Goal: Task Accomplishment & Management: Complete application form

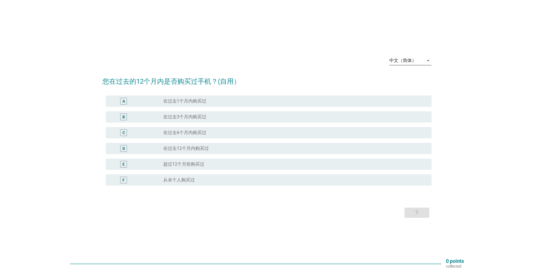
click at [415, 61] on div "中文（简体）" at bounding box center [402, 60] width 27 height 5
click at [415, 69] on div "English" at bounding box center [409, 65] width 33 height 14
click at [422, 63] on div "中文（简体）" at bounding box center [406, 60] width 34 height 9
click at [412, 77] on div "Bahasa Melayu" at bounding box center [409, 78] width 33 height 7
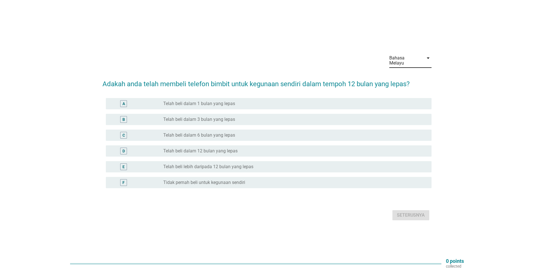
click at [121, 103] on div "A" at bounding box center [123, 103] width 7 height 7
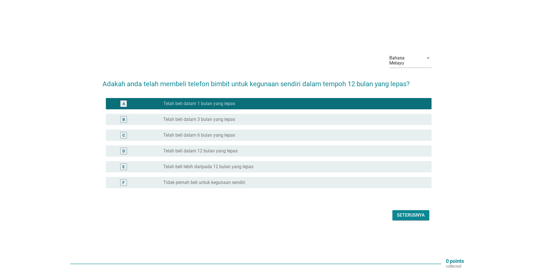
click at [404, 214] on div "Seterusnya" at bounding box center [411, 215] width 28 height 7
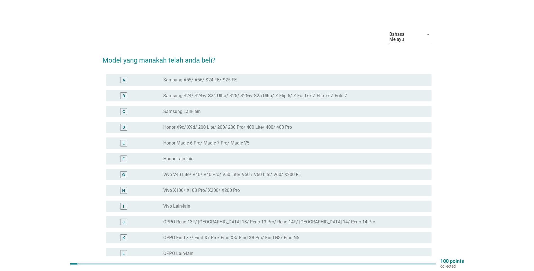
click at [126, 124] on div "D" at bounding box center [123, 127] width 7 height 7
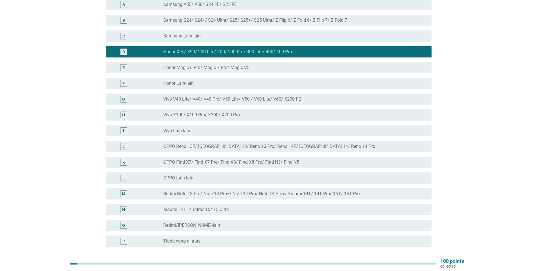
scroll to position [120, 0]
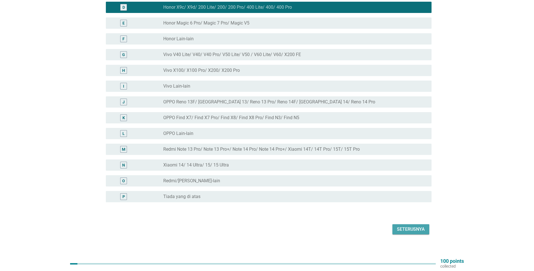
click at [400, 226] on div "Seterusnya" at bounding box center [411, 229] width 28 height 7
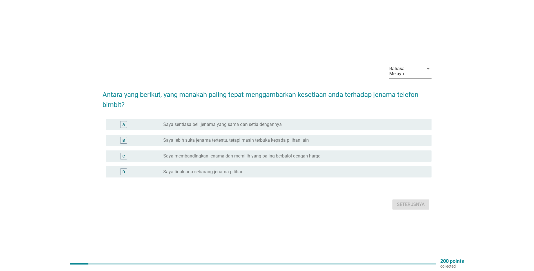
click at [120, 154] on div "C" at bounding box center [123, 155] width 26 height 7
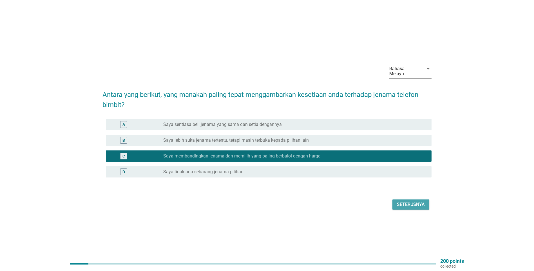
click at [401, 203] on div "Seterusnya" at bounding box center [411, 204] width 28 height 7
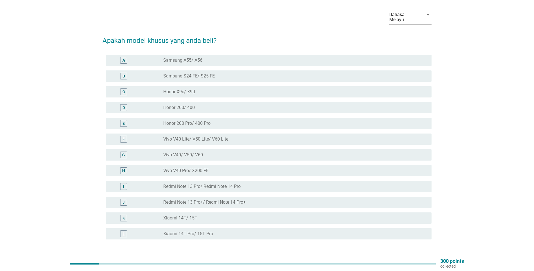
scroll to position [56, 0]
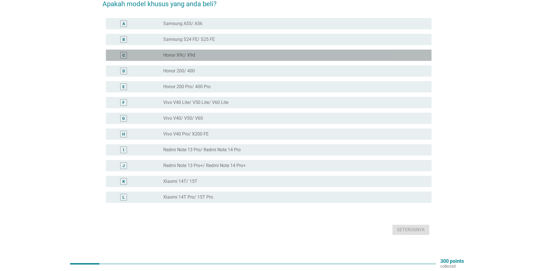
click at [117, 53] on div "C radio_button_unchecked Honor X9c/ X9d" at bounding box center [268, 55] width 325 height 11
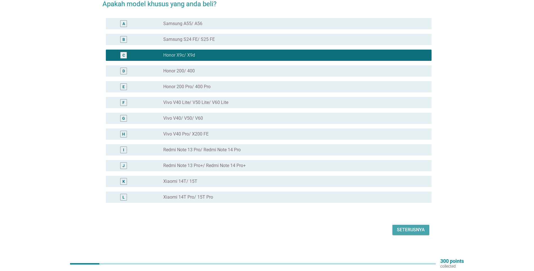
click at [402, 226] on div "Seterusnya" at bounding box center [411, 229] width 28 height 7
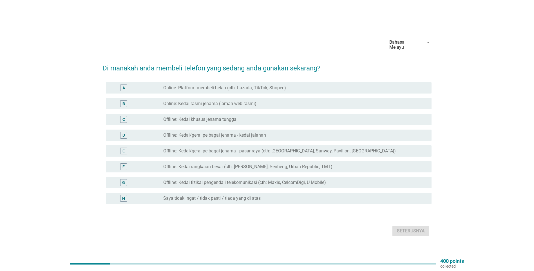
click at [124, 87] on div "A" at bounding box center [123, 88] width 3 height 6
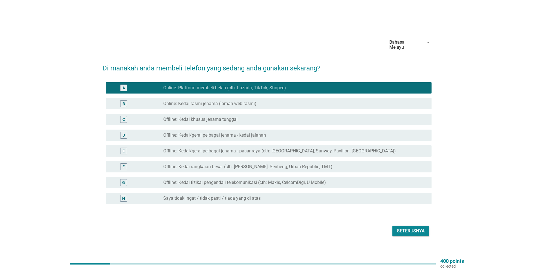
click at [399, 230] on div "Seterusnya" at bounding box center [411, 230] width 28 height 7
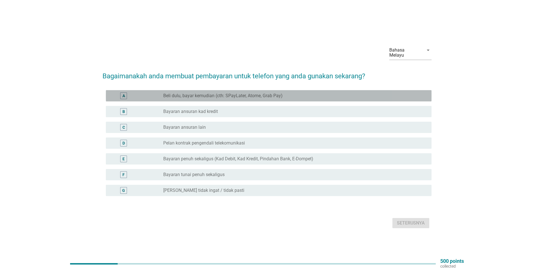
click at [121, 95] on div "A" at bounding box center [123, 95] width 7 height 7
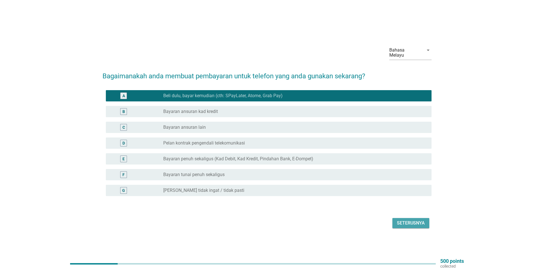
click at [417, 220] on div "Seterusnya" at bounding box center [411, 222] width 28 height 7
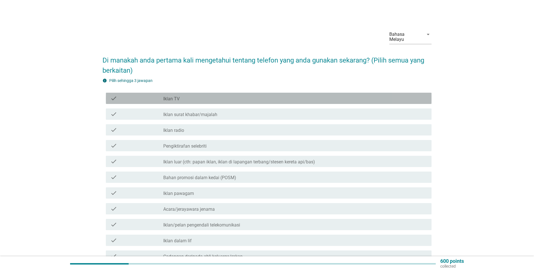
click at [237, 96] on div "check_box_outline_blank Iklan TV" at bounding box center [295, 98] width 264 height 7
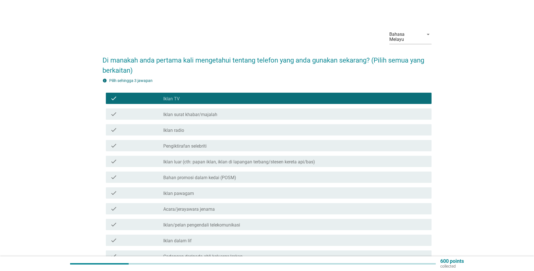
click at [231, 159] on label "Iklan luar (cth: papan iklan, iklan di lapangan terbang/stesen kereta api/bas)" at bounding box center [239, 162] width 152 height 6
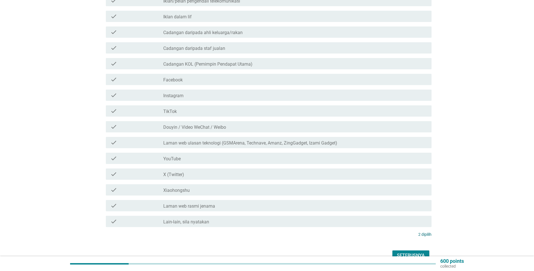
scroll to position [225, 0]
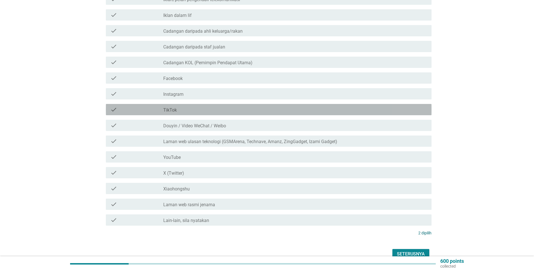
click at [251, 108] on div "check check_box_outline_blank TikTok" at bounding box center [268, 109] width 325 height 11
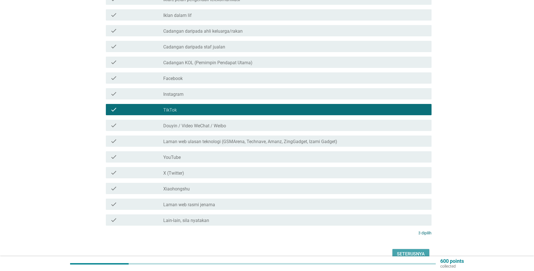
click at [397, 250] on div "Seterusnya" at bounding box center [411, 253] width 28 height 7
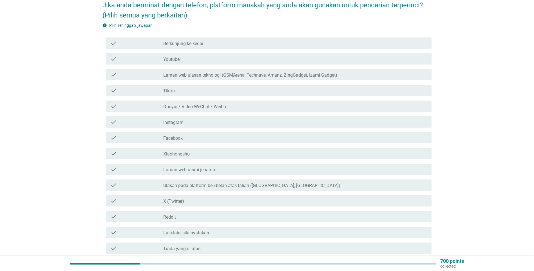
scroll to position [56, 0]
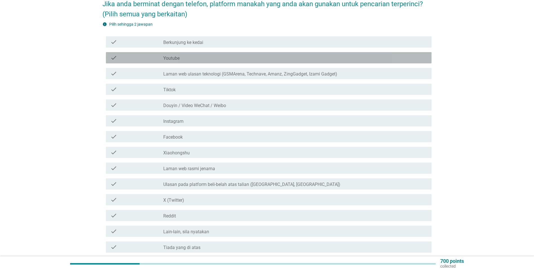
click at [189, 55] on div "check_box_outline_blank Youtube" at bounding box center [295, 57] width 264 height 7
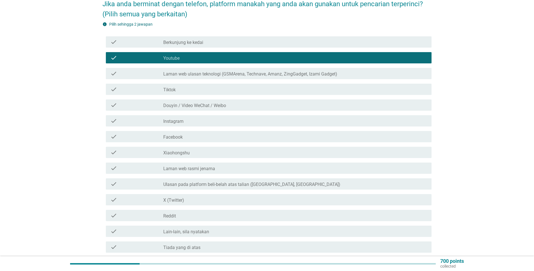
click at [234, 70] on div "check_box_outline_blank Laman web ulasan teknologi (GSMArena, Technave, Amanz, …" at bounding box center [295, 73] width 264 height 7
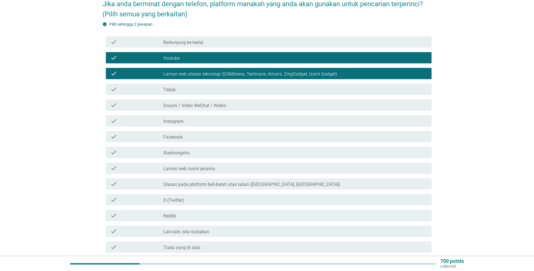
scroll to position [108, 0]
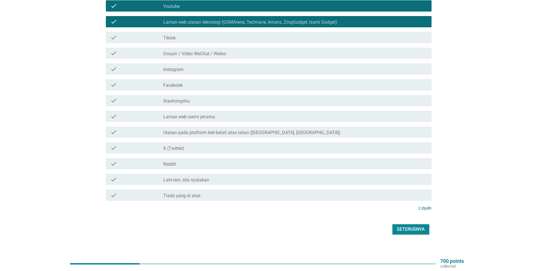
click at [402, 226] on div "Seterusnya" at bounding box center [411, 229] width 28 height 7
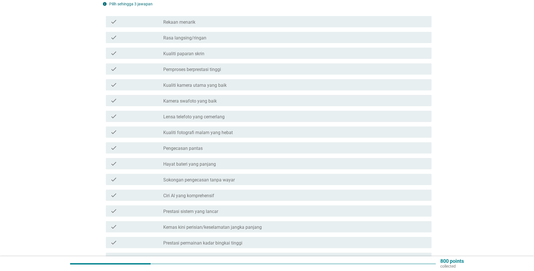
scroll to position [84, 0]
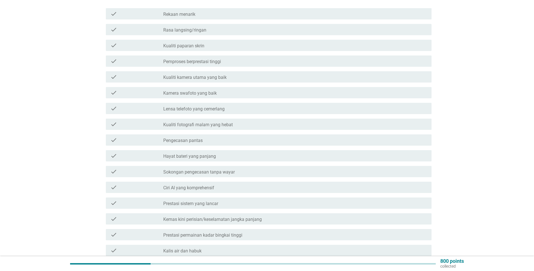
click at [214, 59] on label "Pemproses berprestasi tinggi" at bounding box center [192, 62] width 58 height 6
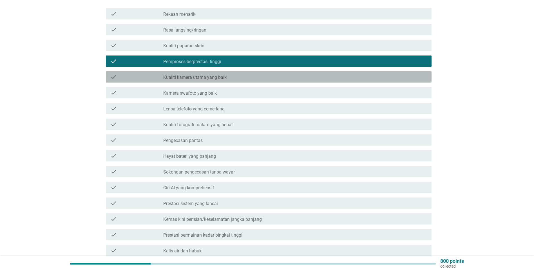
click at [211, 75] on label "Kualiti kamera utama yang baik" at bounding box center [194, 78] width 63 height 6
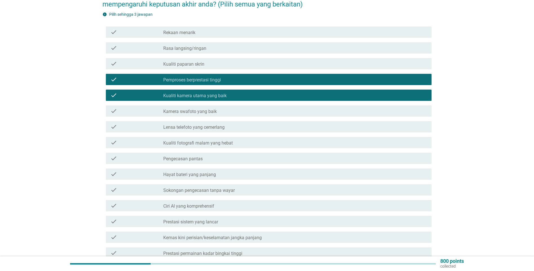
scroll to position [0, 0]
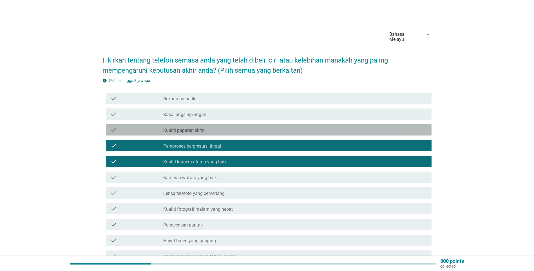
click at [257, 126] on div "check_box_outline_blank Kualiti paparan skrin" at bounding box center [295, 129] width 264 height 7
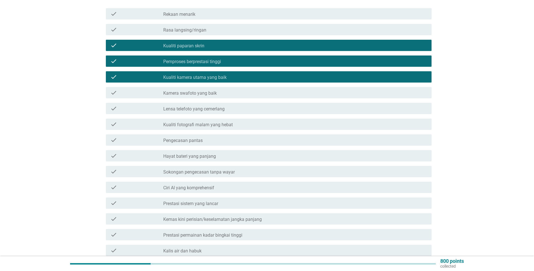
scroll to position [171, 0]
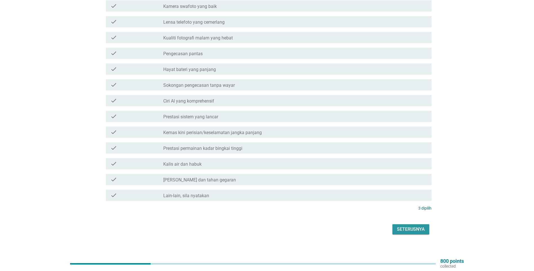
click at [398, 226] on div "Seterusnya" at bounding box center [411, 229] width 28 height 7
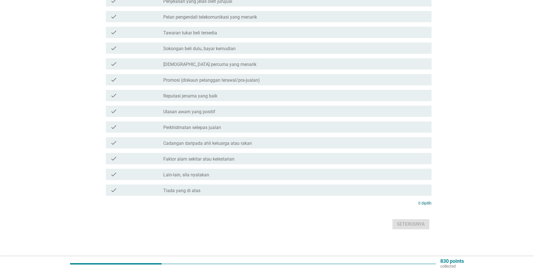
scroll to position [0, 0]
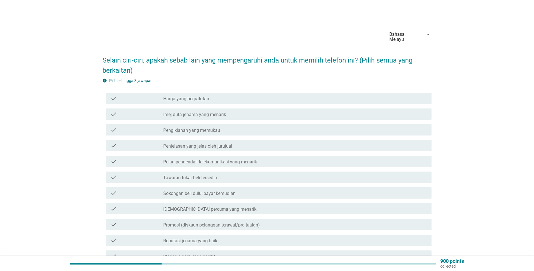
click at [239, 95] on div "check_box_outline_blank Harga yang berpatutan" at bounding box center [295, 98] width 264 height 7
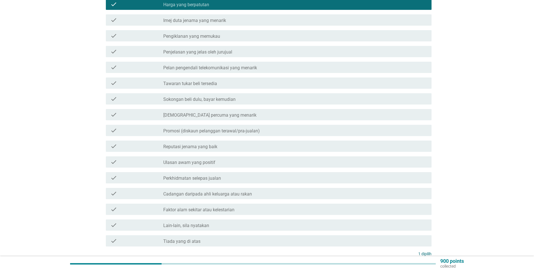
scroll to position [84, 0]
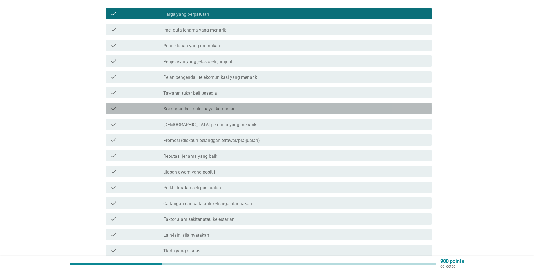
click at [207, 106] on label "Sokongan beli dulu, bayar kemudian" at bounding box center [199, 109] width 72 height 6
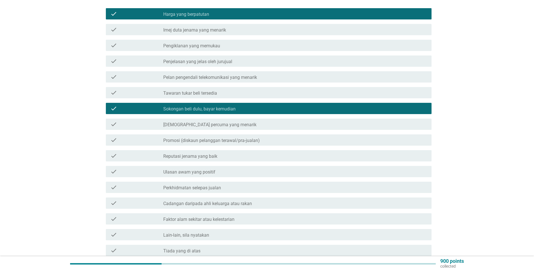
click at [236, 170] on div "check check_box_outline_blank Ulasan awam yang positif" at bounding box center [268, 171] width 325 height 11
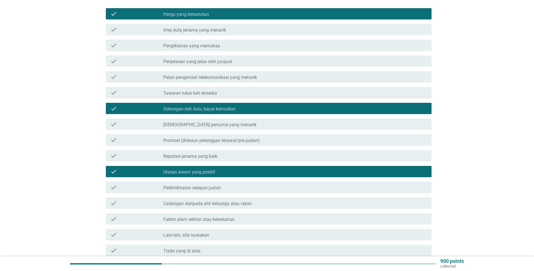
scroll to position [140, 0]
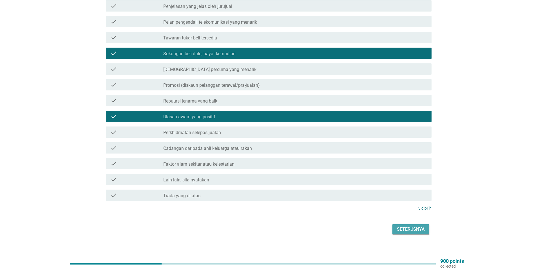
click at [395, 224] on button "Seterusnya" at bounding box center [410, 229] width 37 height 10
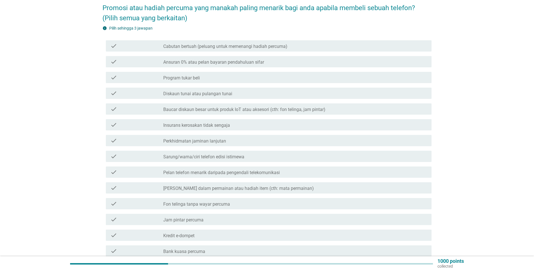
scroll to position [56, 0]
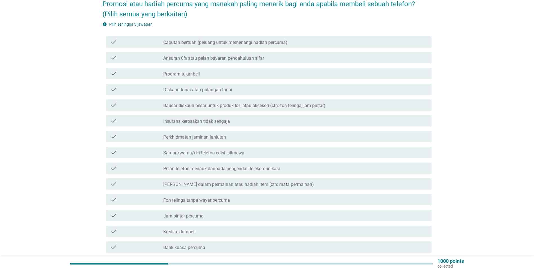
click at [198, 40] on label "Cabutan bertuah (peluang untuk memenangi hadiah percuma)" at bounding box center [225, 43] width 124 height 6
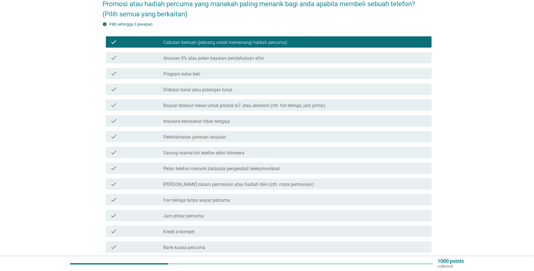
click at [287, 54] on div "check_box_outline_blank Ansuran 0% atau pelan bayaran pendahuluan sifar" at bounding box center [295, 57] width 264 height 7
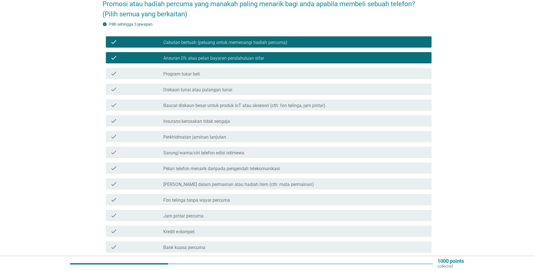
click at [262, 133] on div "check_box_outline_blank Perkhidmatan jaminan lanjutan" at bounding box center [295, 136] width 264 height 7
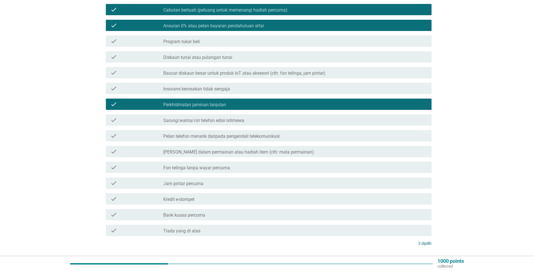
scroll to position [124, 0]
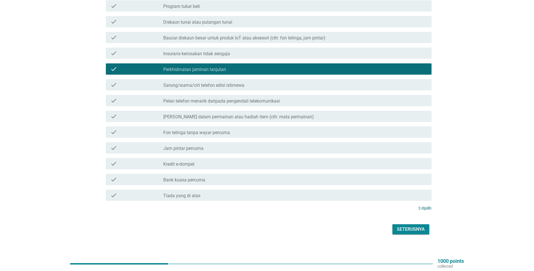
click at [408, 222] on div "Seterusnya" at bounding box center [266, 229] width 329 height 14
click at [407, 226] on div "Seterusnya" at bounding box center [411, 229] width 28 height 7
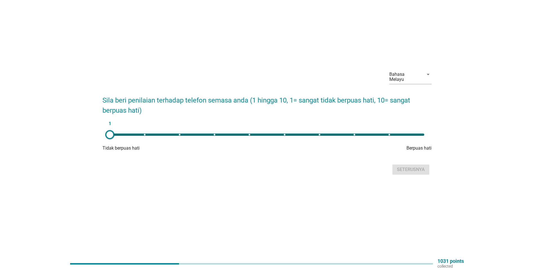
scroll to position [0, 0]
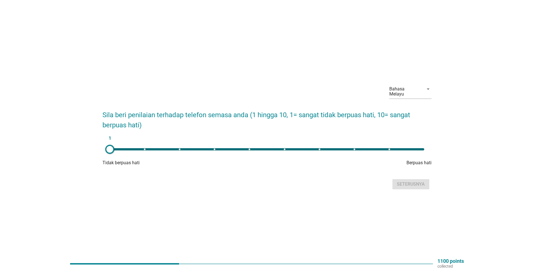
click at [316, 148] on div "1" at bounding box center [267, 149] width 314 height 2
type input "7"
click at [395, 183] on button "Seterusnya" at bounding box center [410, 184] width 37 height 10
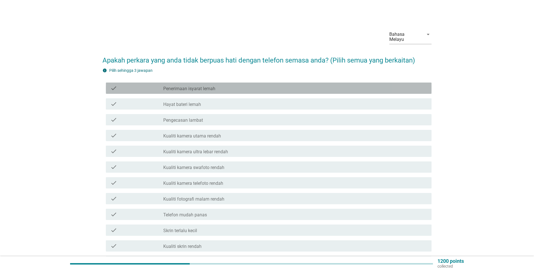
click at [216, 85] on div "check_box_outline_blank Penerimaan isyarat lemah" at bounding box center [295, 88] width 264 height 7
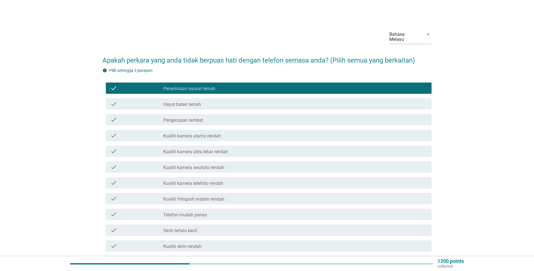
click at [232, 196] on div "check_box_outline_blank Kualiti fotografi malam rendah" at bounding box center [295, 198] width 264 height 7
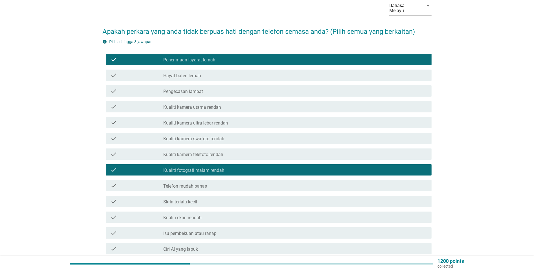
scroll to position [56, 0]
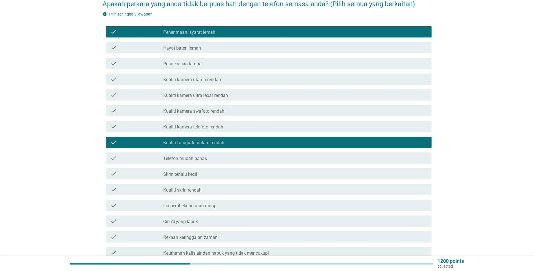
click at [245, 159] on div "check check_box_outline_blank Telefon mudah panas" at bounding box center [266, 158] width 329 height 16
click at [242, 154] on div "check_box_outline_blank Telefon mudah panas" at bounding box center [295, 157] width 264 height 7
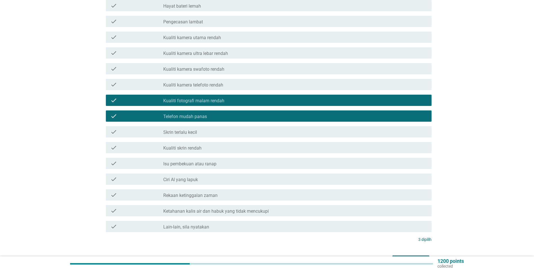
scroll to position [129, 0]
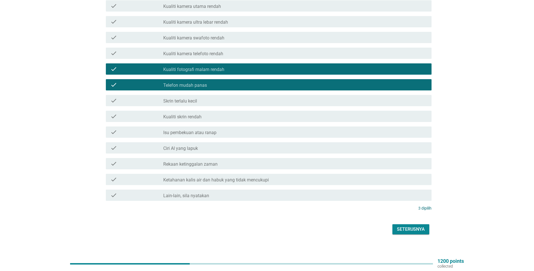
click at [406, 226] on div "Seterusnya" at bounding box center [411, 229] width 28 height 7
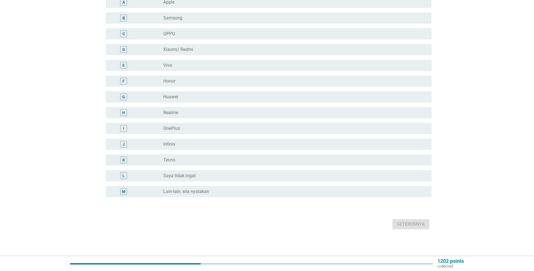
scroll to position [0, 0]
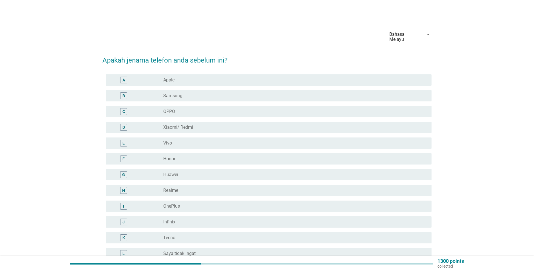
click at [189, 77] on div "radio_button_unchecked Apple" at bounding box center [292, 80] width 259 height 6
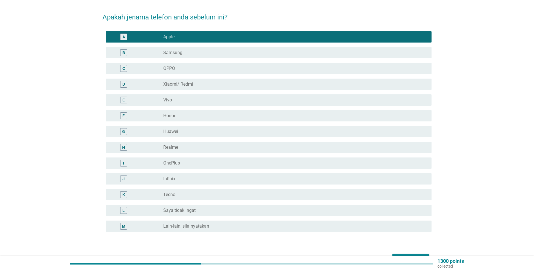
scroll to position [73, 0]
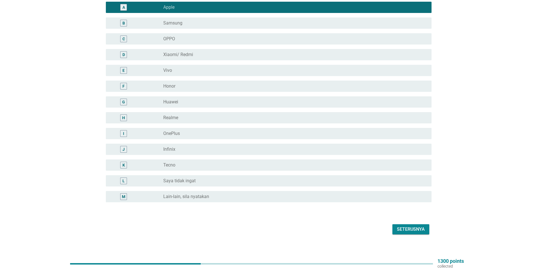
click at [404, 229] on div "Seterusnya" at bounding box center [266, 229] width 329 height 14
click at [405, 227] on div "Seterusnya" at bounding box center [411, 229] width 28 height 7
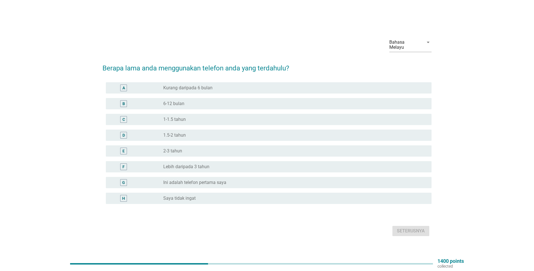
click at [238, 121] on div "C radio_button_unchecked 1-1.5 tahun" at bounding box center [268, 119] width 325 height 11
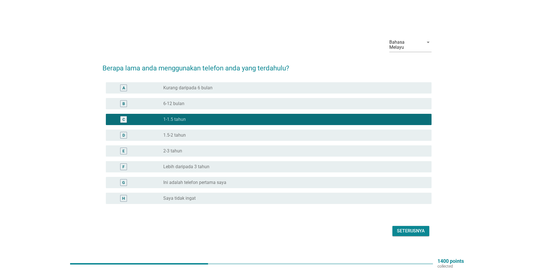
click at [399, 231] on div "Seterusnya" at bounding box center [411, 230] width 28 height 7
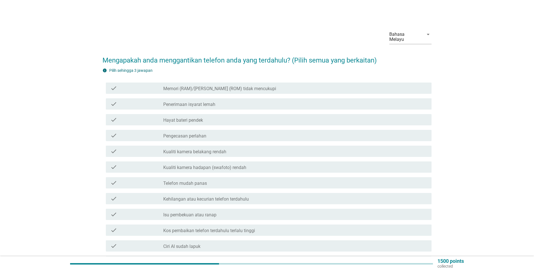
click at [230, 116] on div "check_box_outline_blank Hayat bateri pendek" at bounding box center [295, 119] width 264 height 7
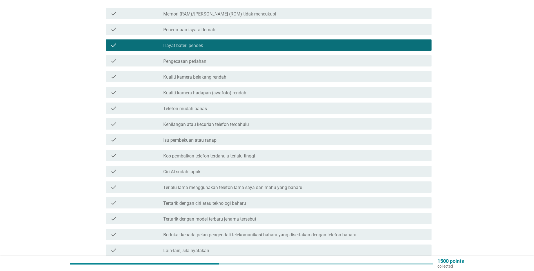
scroll to position [84, 0]
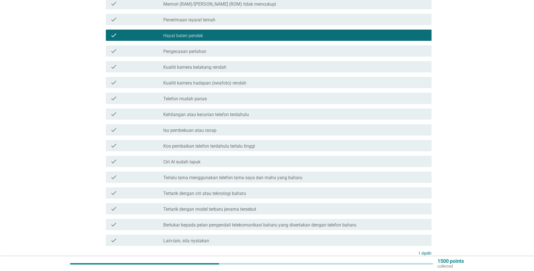
click at [281, 191] on div "check check_box_outline_blank Tertarik dengan ciri atau teknologi baharu" at bounding box center [268, 192] width 325 height 11
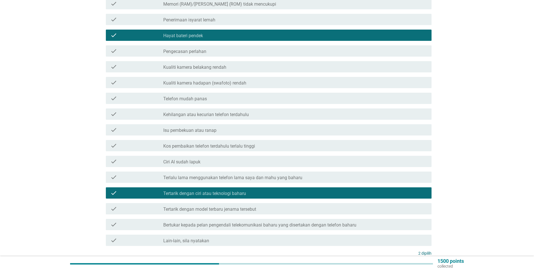
click at [253, 95] on div "check_box_outline_blank Telefon mudah panas" at bounding box center [295, 98] width 264 height 7
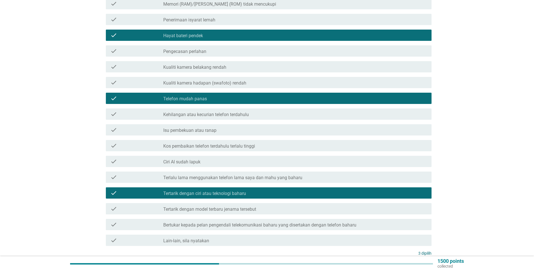
scroll to position [129, 0]
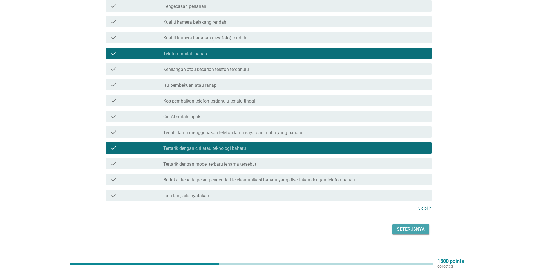
click at [411, 226] on div "Seterusnya" at bounding box center [411, 229] width 28 height 7
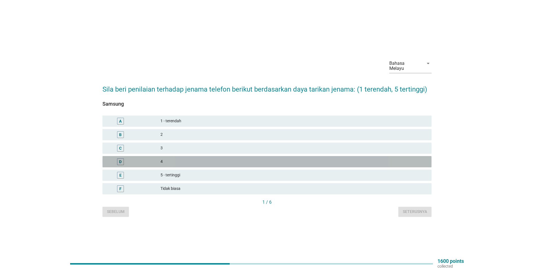
click at [178, 160] on div "4" at bounding box center [293, 161] width 266 height 7
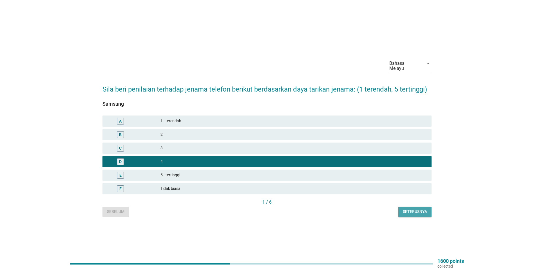
click at [405, 208] on div "Seterusnya" at bounding box center [414, 211] width 24 height 6
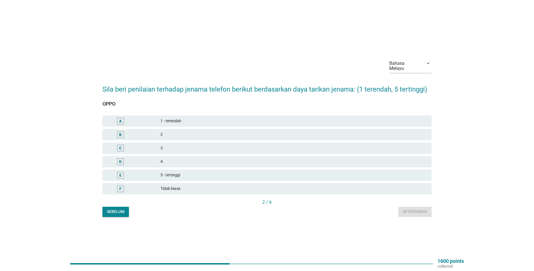
click at [187, 141] on div "C 3" at bounding box center [266, 148] width 331 height 14
click at [188, 135] on div "2" at bounding box center [293, 134] width 266 height 7
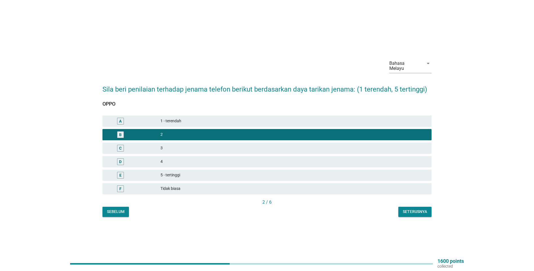
click at [420, 210] on div "Seterusnya" at bounding box center [414, 211] width 24 height 6
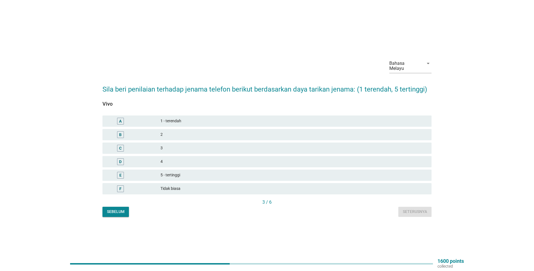
click at [185, 137] on div "B 2" at bounding box center [266, 134] width 329 height 11
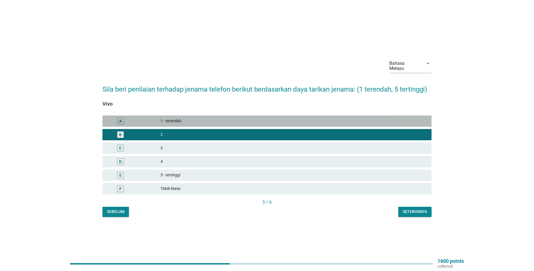
click at [350, 122] on div "1 - terendah" at bounding box center [293, 121] width 266 height 7
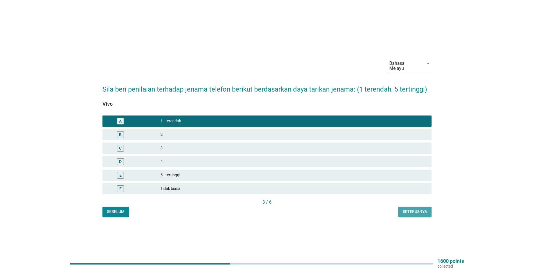
click at [420, 209] on div "Seterusnya" at bounding box center [414, 211] width 24 height 6
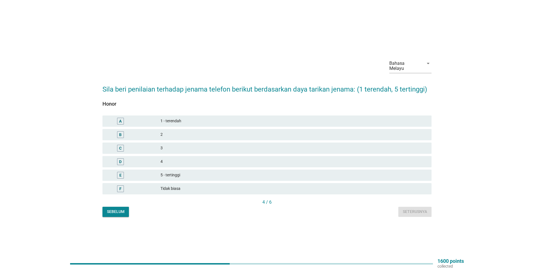
click at [197, 158] on div "4" at bounding box center [293, 161] width 266 height 7
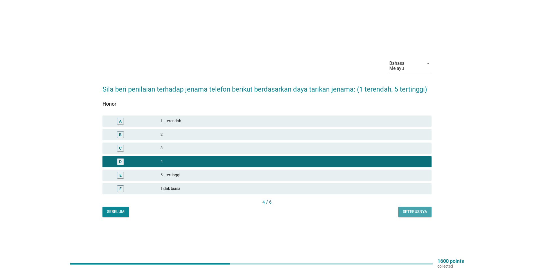
click at [408, 210] on div "Seterusnya" at bounding box center [414, 211] width 24 height 6
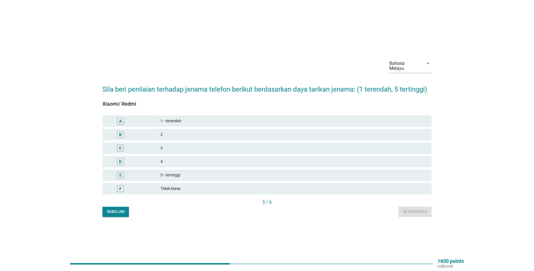
click at [199, 158] on div "4" at bounding box center [293, 161] width 266 height 7
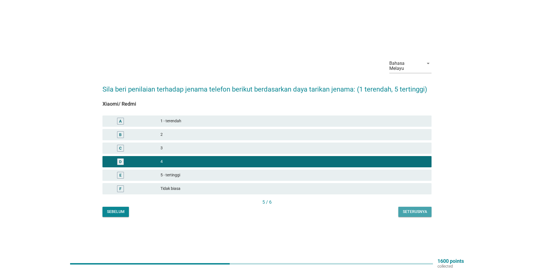
click at [405, 210] on div "Seterusnya" at bounding box center [414, 211] width 24 height 6
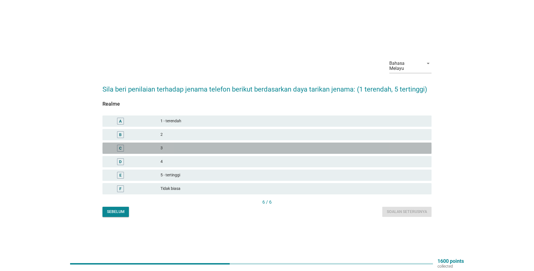
click at [218, 145] on div "3" at bounding box center [293, 148] width 266 height 7
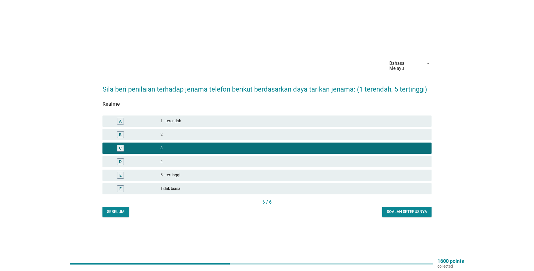
click at [393, 210] on div "Soalan seterusnya" at bounding box center [406, 211] width 40 height 6
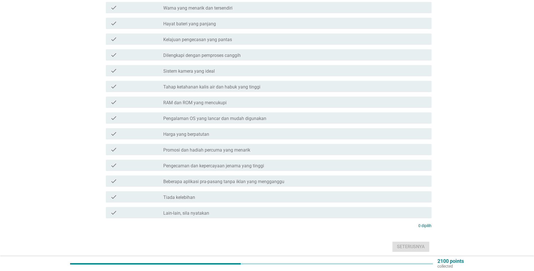
scroll to position [113, 0]
click at [238, 130] on div "check_box_outline_blank Harga yang berpatutan" at bounding box center [295, 133] width 264 height 7
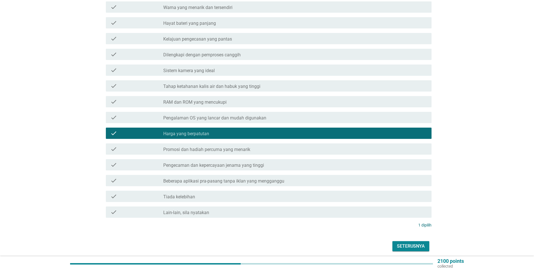
click at [231, 151] on div "check check_box_outline_blank Promosi dan hadiah percuma yang menarik" at bounding box center [266, 149] width 329 height 16
click at [230, 147] on div "check check_box_outline_blank Promosi dan hadiah percuma yang menarik" at bounding box center [268, 148] width 325 height 11
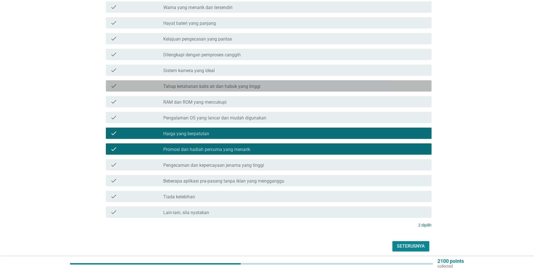
click at [260, 86] on div "check check_box_outline_blank Tahap ketahanan kalis air dan habuk yang tinggi" at bounding box center [268, 85] width 325 height 11
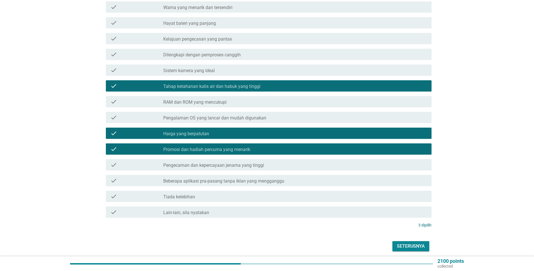
click at [406, 242] on div "Seterusnya" at bounding box center [411, 245] width 28 height 7
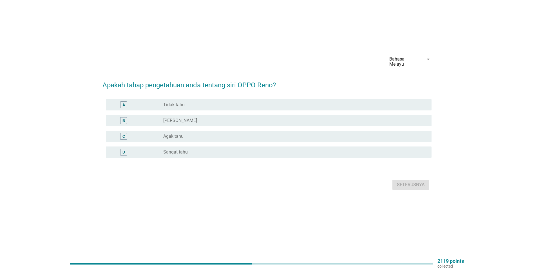
scroll to position [0, 0]
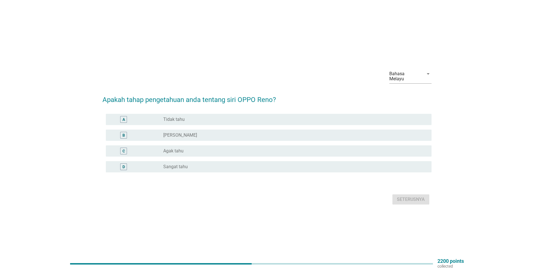
click at [233, 133] on div "radio_button_unchecked Pernah dengar" at bounding box center [292, 135] width 259 height 6
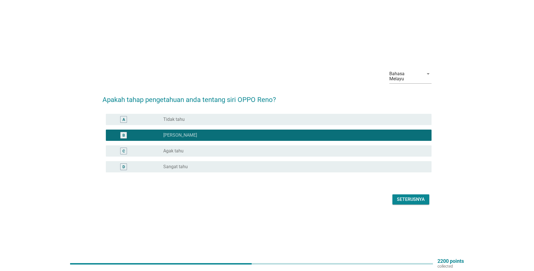
click at [398, 196] on div "Seterusnya" at bounding box center [411, 199] width 28 height 7
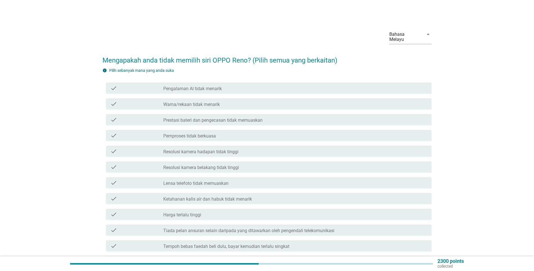
click at [271, 134] on div "check check_box_outline_blank Pemproses tidak berkuasa" at bounding box center [268, 135] width 325 height 11
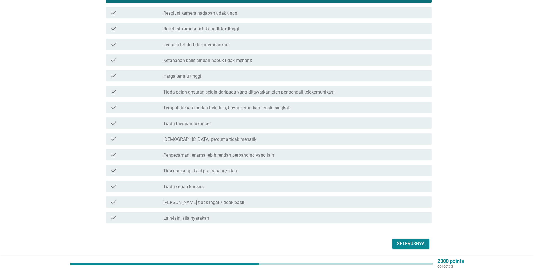
scroll to position [141, 0]
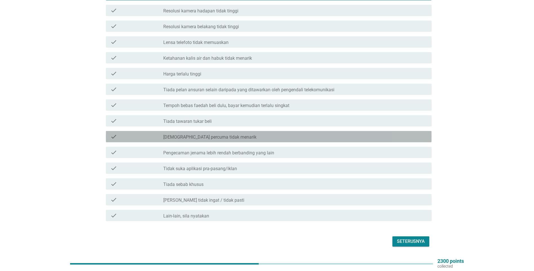
click at [254, 133] on div "check_box_outline_blank Hadiah percuma tidak menarik" at bounding box center [295, 136] width 264 height 7
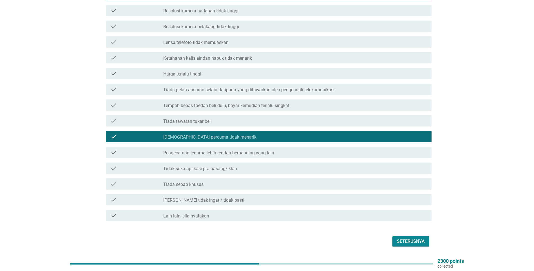
click at [299, 147] on div "check check_box_outline_blank Pengecaman jenama lebih rendah berbanding yang la…" at bounding box center [268, 152] width 325 height 11
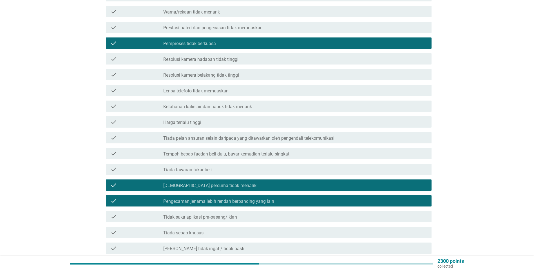
scroll to position [153, 0]
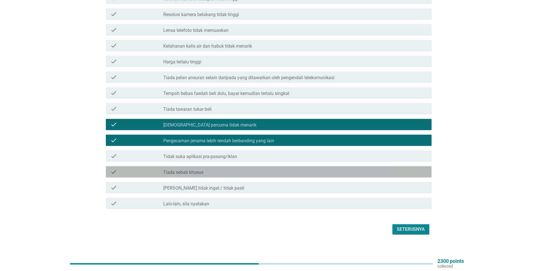
click at [267, 168] on div "check_box_outline_blank Tiada sebab khusus" at bounding box center [295, 171] width 264 height 7
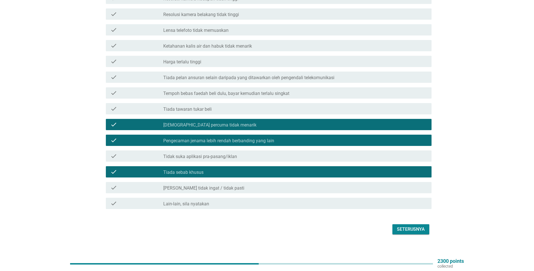
click at [278, 168] on div "check_box_outline_blank Tiada sebab khusus" at bounding box center [295, 171] width 264 height 7
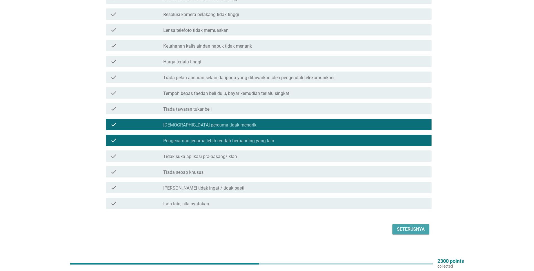
click at [398, 226] on div "Seterusnya" at bounding box center [411, 229] width 28 height 7
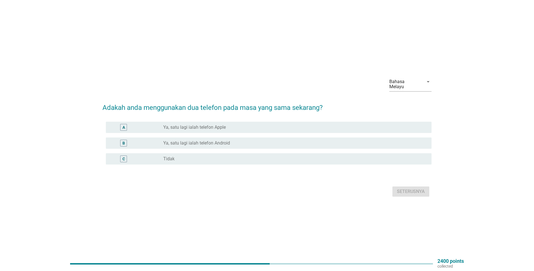
click at [172, 156] on label "Tidak" at bounding box center [168, 159] width 11 height 6
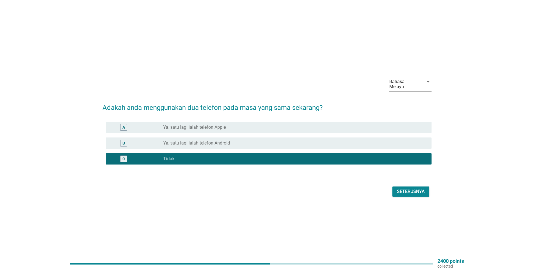
click at [405, 190] on div "Seterusnya" at bounding box center [411, 191] width 28 height 7
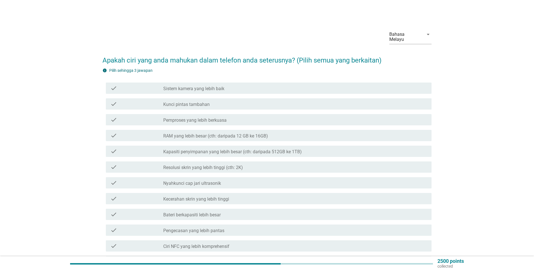
click at [198, 86] on label "Sistem kamera yang lebih baik" at bounding box center [193, 89] width 61 height 6
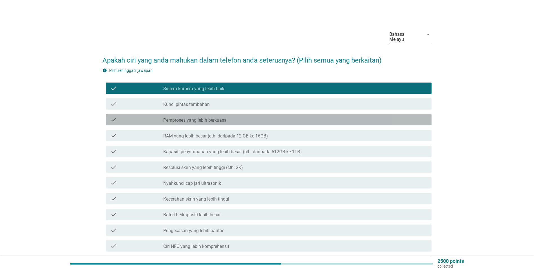
click at [264, 117] on div "check_box_outline_blank Pemproses yang lebih berkuasa" at bounding box center [295, 119] width 264 height 7
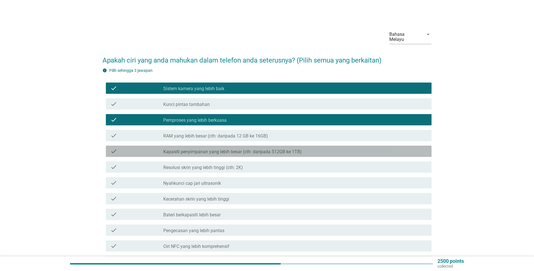
click at [264, 149] on label "Kapasiti penyimpanan yang lebih besar (cth: daripada 512GB ke 1TB)" at bounding box center [232, 152] width 138 height 6
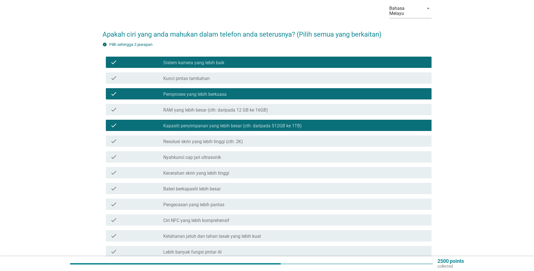
scroll to position [84, 0]
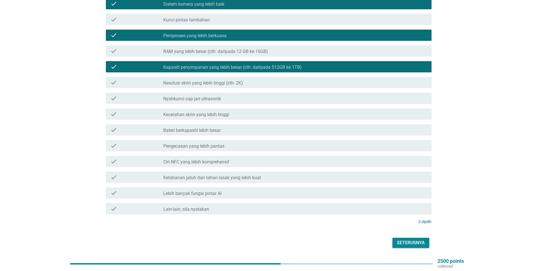
click at [246, 175] on label "Ketahanan jatuh dan tahan lasak yang lebih kuat" at bounding box center [212, 178] width 98 height 6
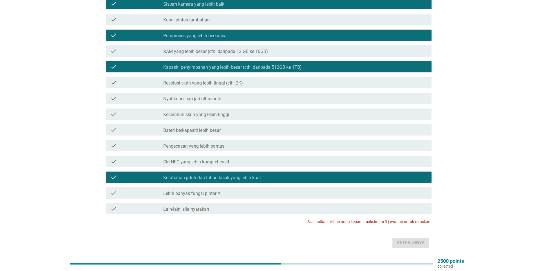
click at [306, 174] on div "check_box Ketahanan jatuh dan tahan lasak yang lebih kuat" at bounding box center [295, 177] width 264 height 7
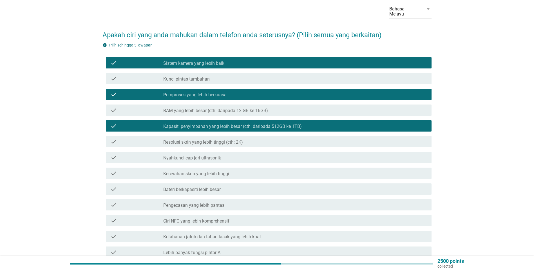
scroll to position [98, 0]
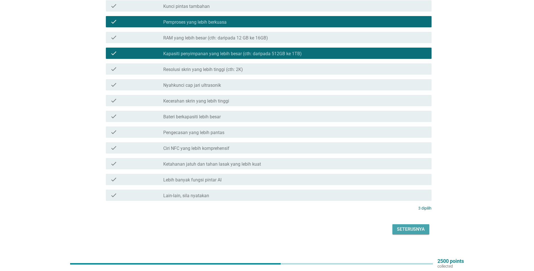
click at [403, 226] on div "Seterusnya" at bounding box center [411, 229] width 28 height 7
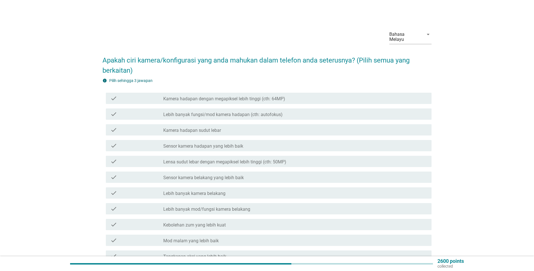
click at [293, 96] on div "check_box_outline_blank Kamera hadapan dengan megapiksel lebih tinggi (cth: 64M…" at bounding box center [295, 98] width 264 height 7
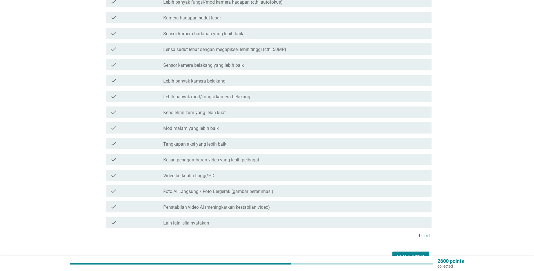
scroll to position [113, 0]
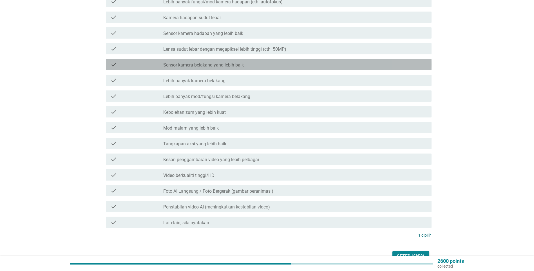
click at [287, 61] on div "check_box_outline_blank Sensor kamera belakang yang lebih baik" at bounding box center [295, 64] width 264 height 7
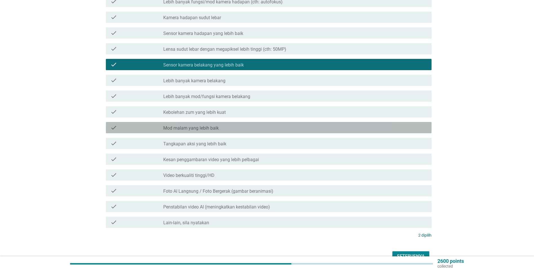
click at [272, 124] on div "check_box_outline_blank Mod malam yang lebih baik" at bounding box center [295, 127] width 264 height 7
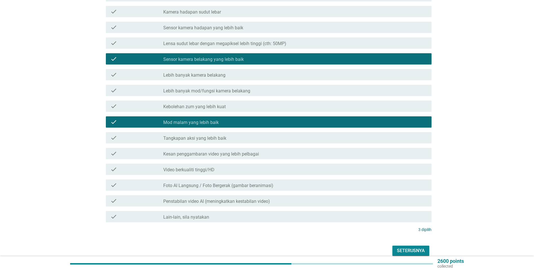
scroll to position [140, 0]
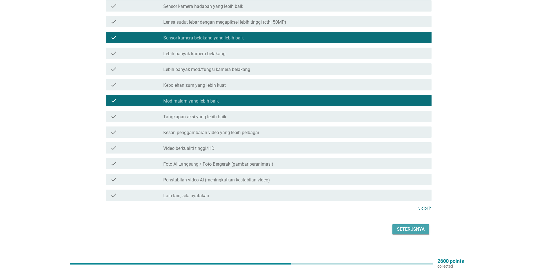
click at [409, 227] on div "Seterusnya" at bounding box center [411, 229] width 28 height 7
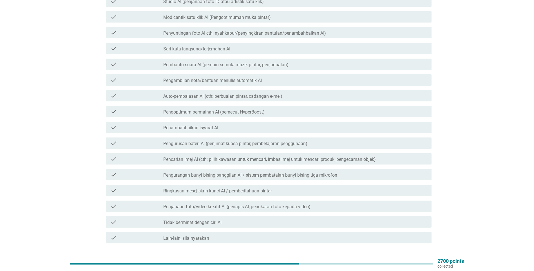
scroll to position [56, 0]
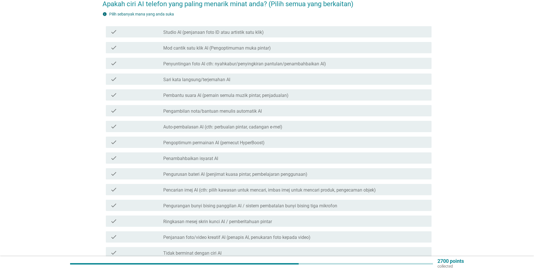
click at [231, 62] on div "check check_box_outline_blank Penyuntingan foto AI cth: nyahkabur/penyingkiran …" at bounding box center [268, 63] width 325 height 11
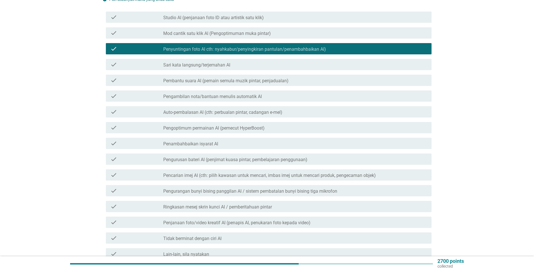
scroll to position [84, 0]
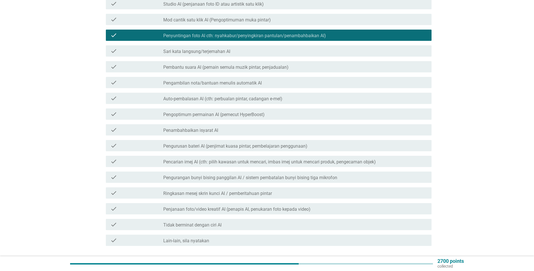
click at [258, 159] on label "Pencarian imej AI (cth: pilih kawasan untuk mencari, imbas imej untuk mencari p…" at bounding box center [269, 162] width 212 height 6
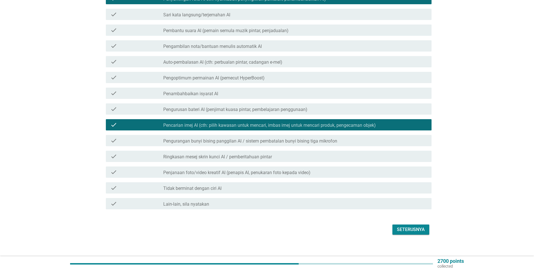
scroll to position [121, 0]
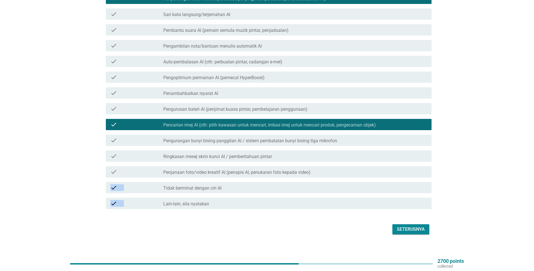
drag, startPoint x: 332, startPoint y: 166, endPoint x: 324, endPoint y: 203, distance: 38.0
click at [324, 203] on div "check check_box_outline_blank Studio AI (penjanaan foto ID atau artistik satu k…" at bounding box center [266, 85] width 329 height 252
click at [414, 226] on div "Seterusnya" at bounding box center [411, 229] width 28 height 7
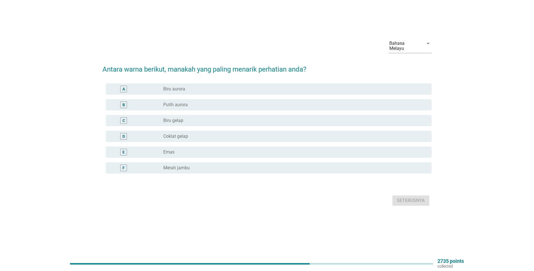
scroll to position [0, 0]
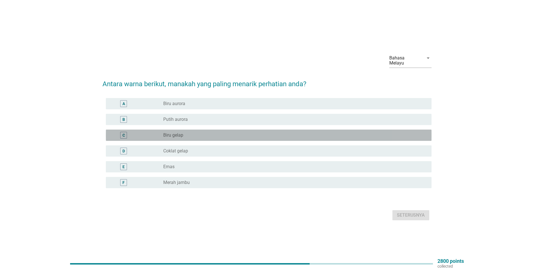
click at [222, 133] on div "radio_button_unchecked Biru gelap" at bounding box center [292, 135] width 259 height 6
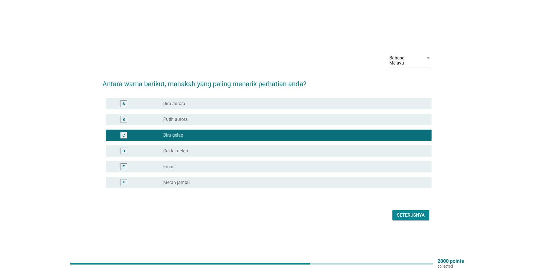
click at [399, 213] on div "Seterusnya" at bounding box center [411, 215] width 28 height 7
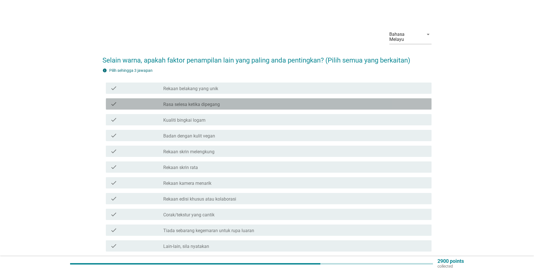
click at [282, 104] on div "check check_box_outline_blank Rasa selesa ketika dipegang" at bounding box center [268, 103] width 325 height 11
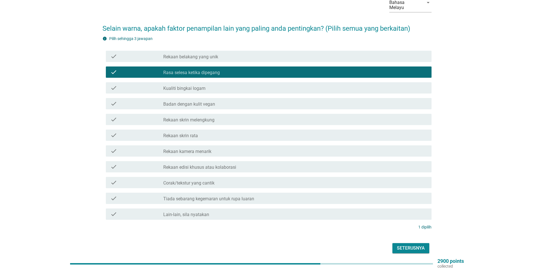
scroll to position [23, 0]
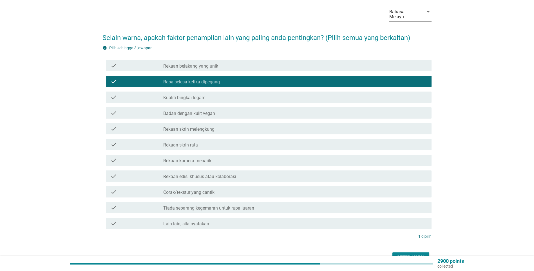
click at [244, 157] on div "check_box_outline_blank Rekaan kamera menarik" at bounding box center [295, 160] width 264 height 7
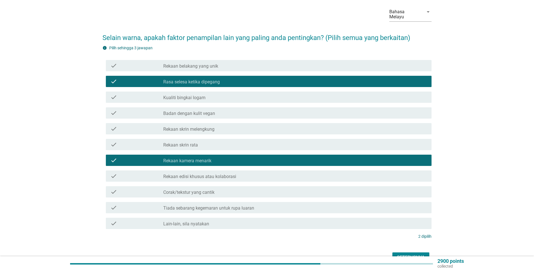
click at [236, 73] on div "check check_box_outline_blank Rasa selesa ketika dipegang" at bounding box center [266, 81] width 329 height 16
click at [237, 62] on div "check_box_outline_blank Rekaan belakang yang unik" at bounding box center [295, 65] width 264 height 7
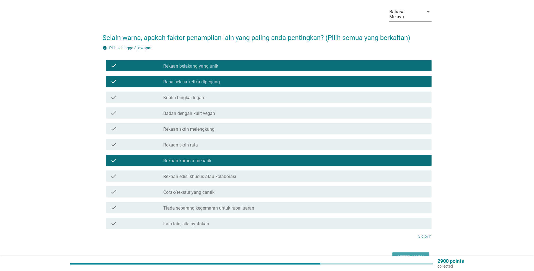
click at [404, 254] on div "Seterusnya" at bounding box center [411, 257] width 28 height 7
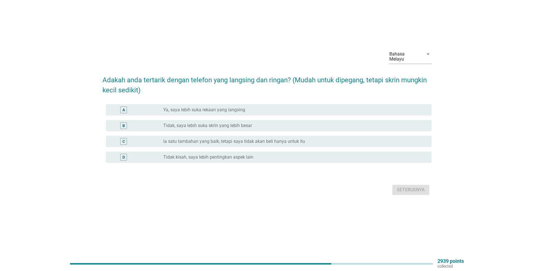
scroll to position [0, 0]
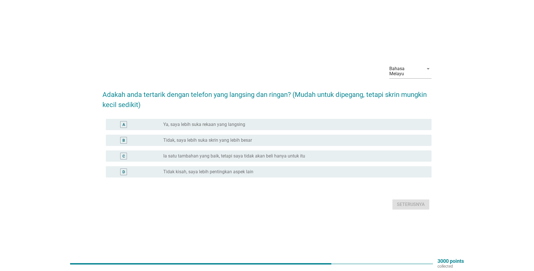
click at [212, 150] on div "C radio_button_unchecked Ia satu tambahan yang baik, tetapi saya tidak akan bel…" at bounding box center [268, 155] width 325 height 11
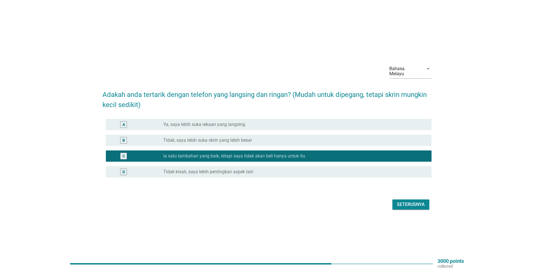
click at [395, 202] on button "Seterusnya" at bounding box center [410, 204] width 37 height 10
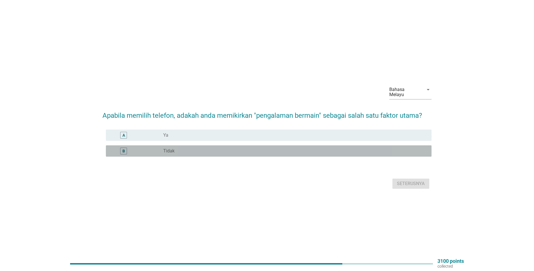
click at [163, 150] on label "Tidak" at bounding box center [168, 151] width 11 height 6
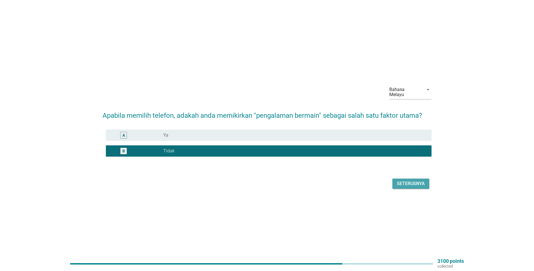
click at [404, 178] on button "Seterusnya" at bounding box center [410, 183] width 37 height 10
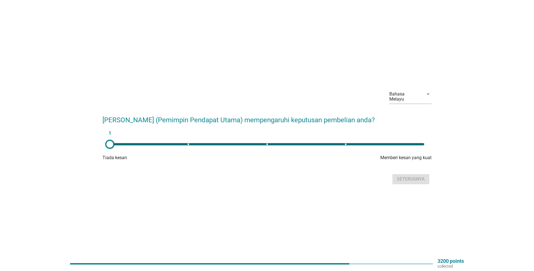
type input "3"
drag, startPoint x: 109, startPoint y: 140, endPoint x: 264, endPoint y: 142, distance: 155.6
click at [264, 142] on div at bounding box center [264, 144] width 9 height 9
click at [394, 177] on button "Seterusnya" at bounding box center [410, 179] width 37 height 10
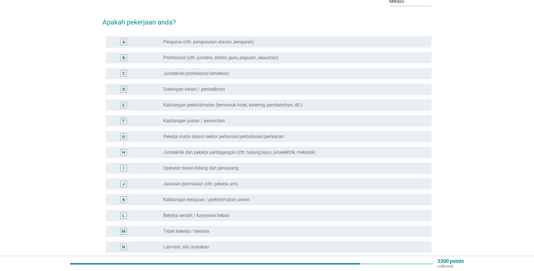
scroll to position [28, 0]
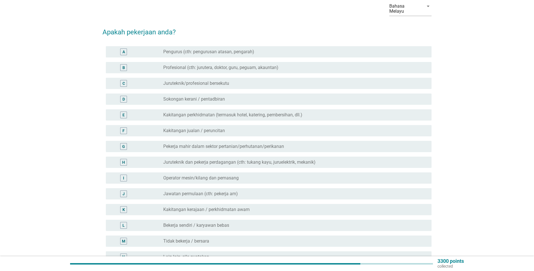
click at [296, 65] on div "radio_button_unchecked Profesional (cth: jurutera, doktor, guru, peguam, akaunt…" at bounding box center [292, 68] width 259 height 6
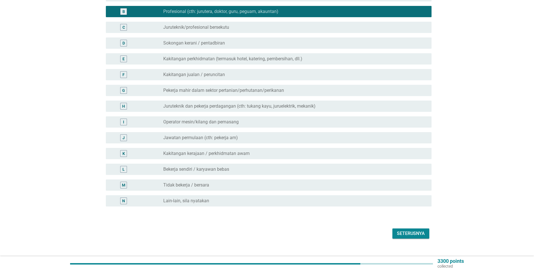
scroll to position [84, 0]
click at [401, 228] on button "Seterusnya" at bounding box center [410, 233] width 37 height 10
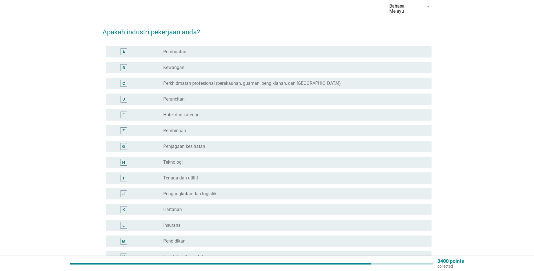
scroll to position [56, 0]
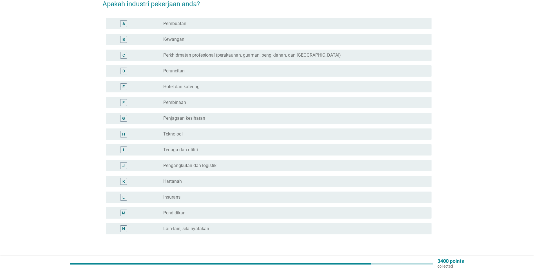
click at [242, 102] on div "F radio_button_unchecked Pembinaan" at bounding box center [268, 102] width 325 height 11
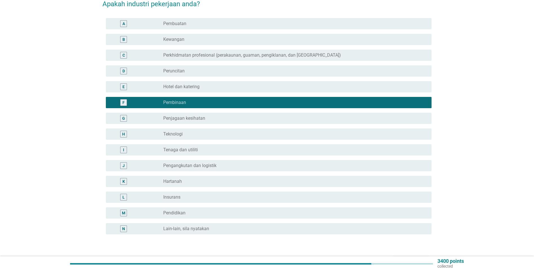
click at [398, 256] on button "Seterusnya" at bounding box center [410, 261] width 37 height 10
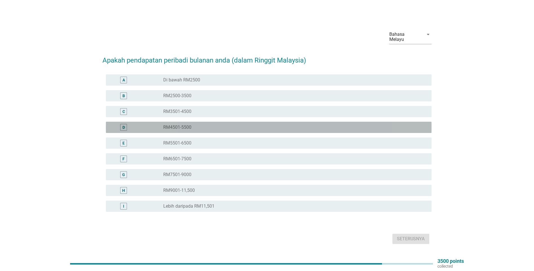
click at [235, 127] on div "radio_button_unchecked RM4501-5500" at bounding box center [292, 127] width 259 height 6
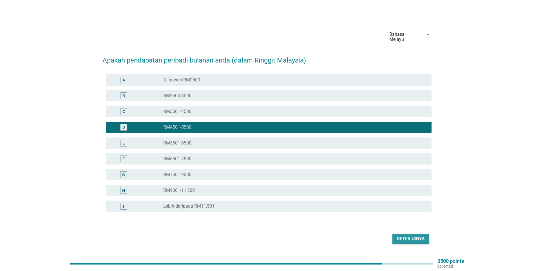
click at [419, 235] on div "Seterusnya" at bounding box center [411, 238] width 28 height 7
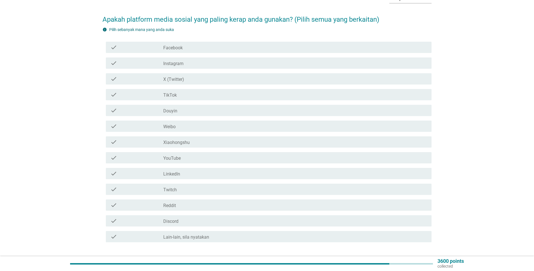
scroll to position [28, 0]
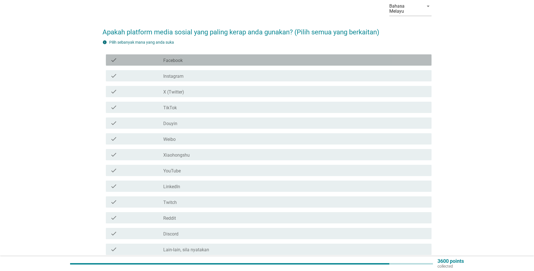
click at [182, 58] on label "Facebook" at bounding box center [172, 61] width 19 height 6
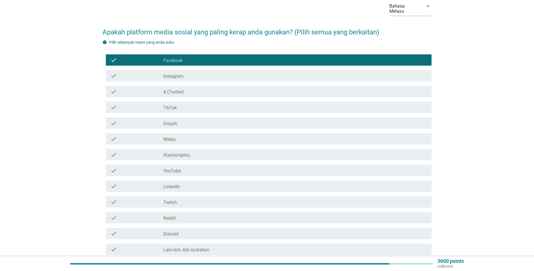
click at [183, 73] on label "Instagram" at bounding box center [173, 76] width 20 height 6
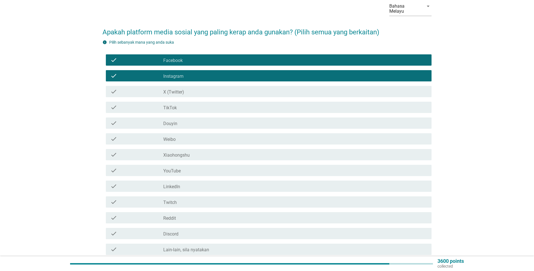
click at [191, 105] on div "check_box_outline_blank TikTok" at bounding box center [295, 107] width 264 height 7
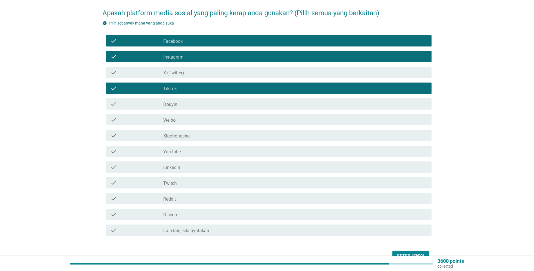
scroll to position [56, 0]
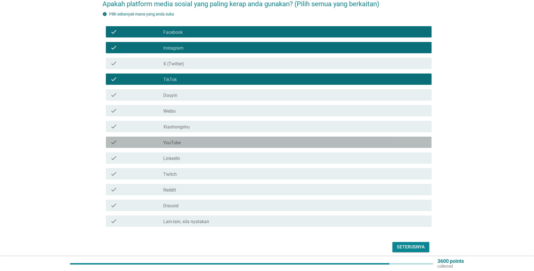
click at [208, 139] on div "check_box_outline_blank YouTube" at bounding box center [295, 142] width 264 height 7
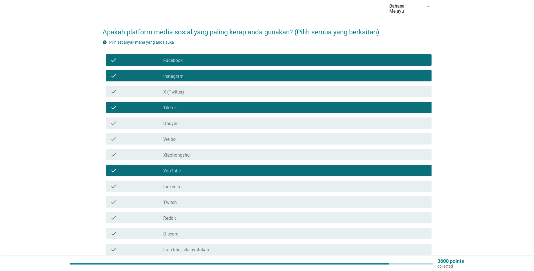
scroll to position [74, 0]
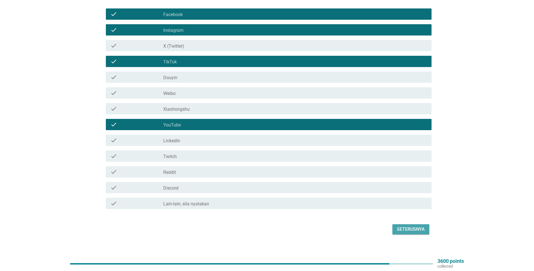
click at [411, 226] on div "Seterusnya" at bounding box center [411, 229] width 28 height 7
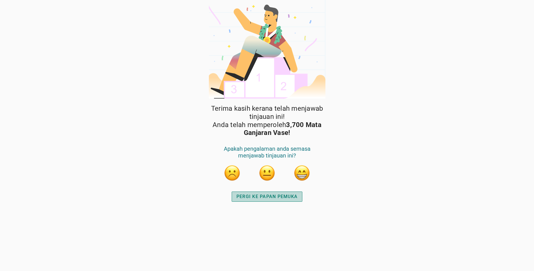
click at [274, 195] on div "PERGI KE PAPAN PEMUKA" at bounding box center [266, 196] width 61 height 7
